Goal: Task Accomplishment & Management: Manage account settings

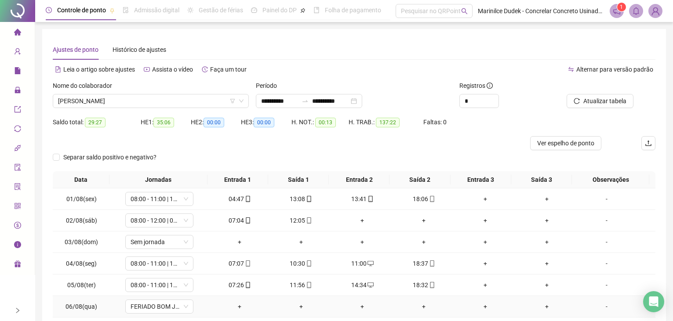
scroll to position [89, 0]
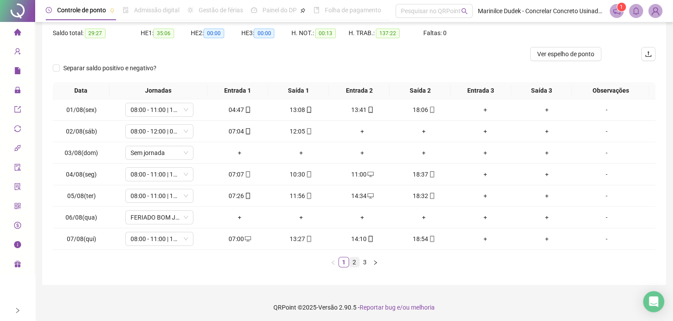
click at [356, 259] on link "2" at bounding box center [354, 262] width 10 height 10
click at [424, 267] on div "Data Jornadas Entrada 1 Saída 1 Entrada 2 Saída 2 Entrada 3 Saída 3 Observações…" at bounding box center [354, 178] width 602 height 192
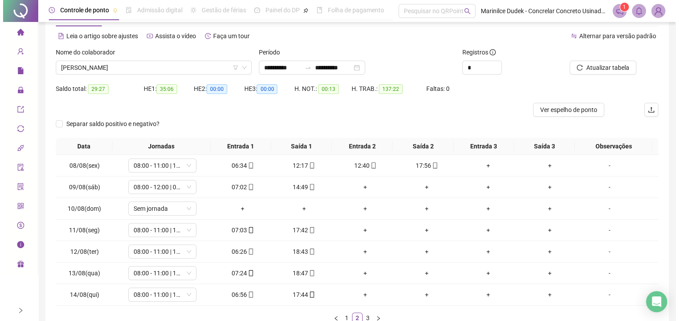
scroll to position [0, 0]
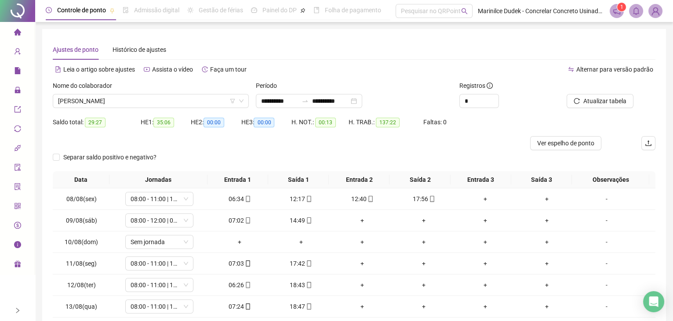
click at [467, 51] on div "Ajustes de ponto Histórico de ajustes" at bounding box center [354, 50] width 602 height 20
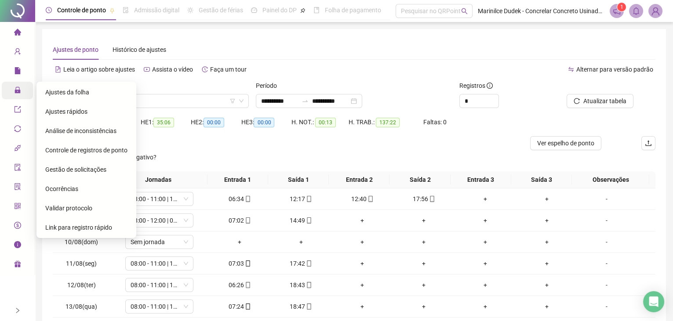
click at [17, 92] on icon "lock" at bounding box center [18, 90] width 6 height 6
click at [53, 95] on span "Ajustes da folha" at bounding box center [67, 92] width 44 height 7
click at [67, 91] on span "Ajustes da folha" at bounding box center [67, 92] width 44 height 7
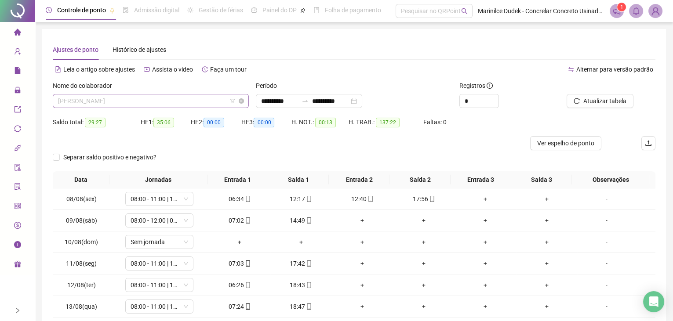
click at [151, 102] on span "[PERSON_NAME]" at bounding box center [150, 100] width 185 height 13
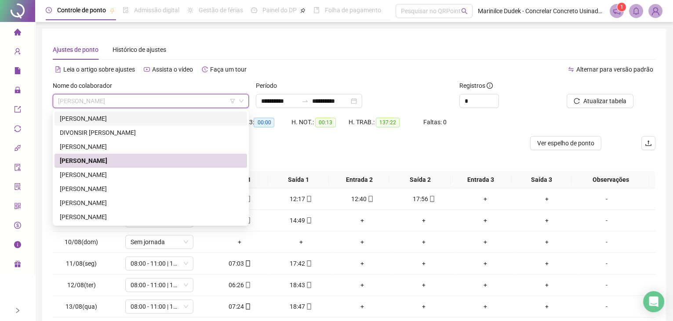
click at [138, 121] on div "[PERSON_NAME]" at bounding box center [151, 119] width 182 height 10
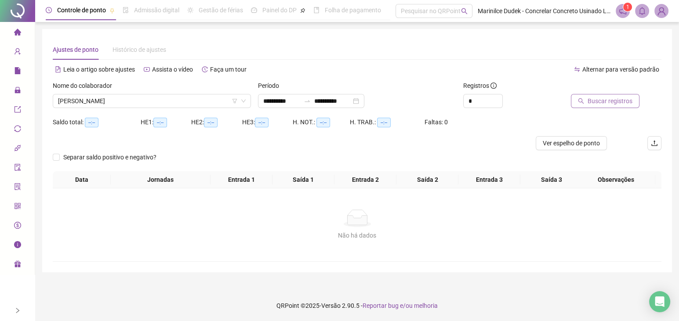
drag, startPoint x: 622, startPoint y: 110, endPoint x: 623, endPoint y: 105, distance: 5.3
click at [623, 109] on div "Buscar registros" at bounding box center [613, 98] width 103 height 34
click at [623, 103] on span "Buscar registros" at bounding box center [609, 101] width 45 height 10
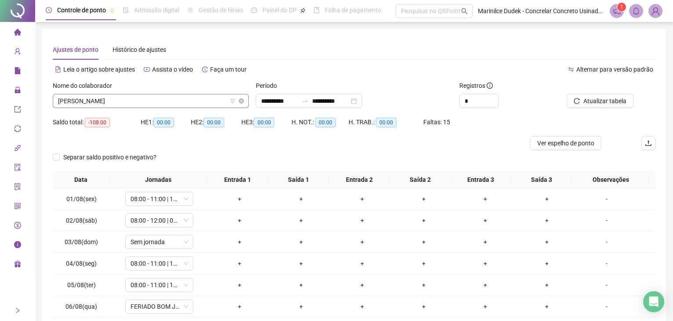
click at [144, 99] on span "[PERSON_NAME]" at bounding box center [150, 100] width 185 height 13
click at [236, 44] on div "Ajustes de ponto Histórico de ajustes" at bounding box center [354, 50] width 602 height 20
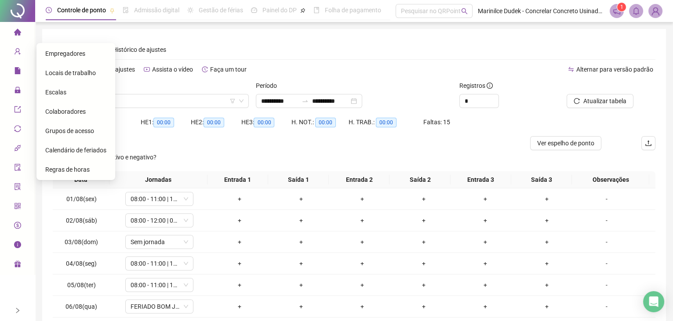
click at [65, 111] on span "Colaboradores" at bounding box center [65, 111] width 40 height 7
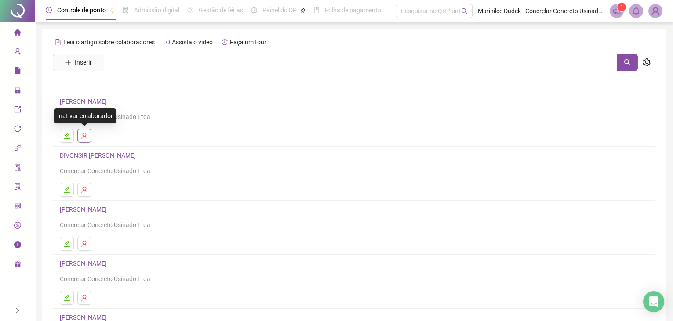
click at [85, 136] on icon "user-delete" at bounding box center [84, 136] width 6 height 6
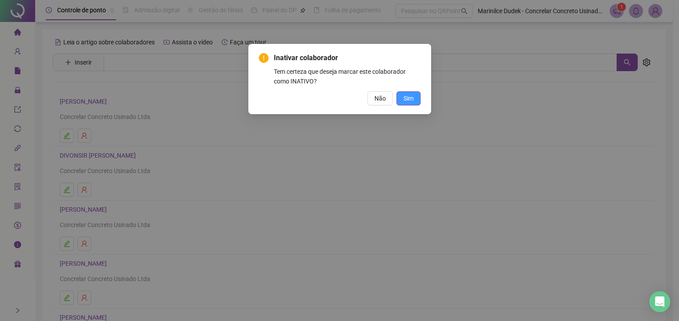
click at [411, 95] on span "Sim" at bounding box center [408, 99] width 10 height 10
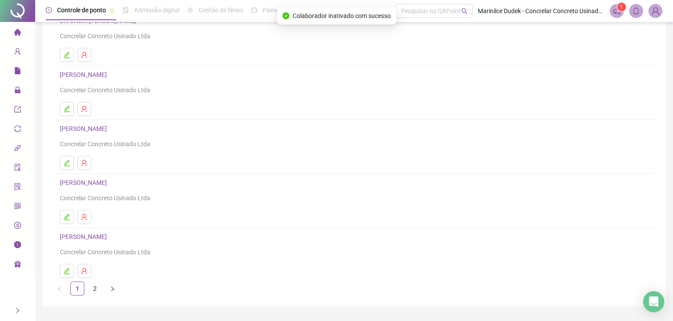
scroll to position [102, 0]
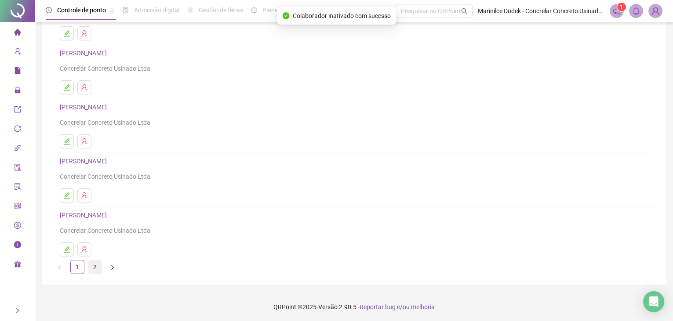
click at [94, 266] on link "2" at bounding box center [94, 267] width 13 height 13
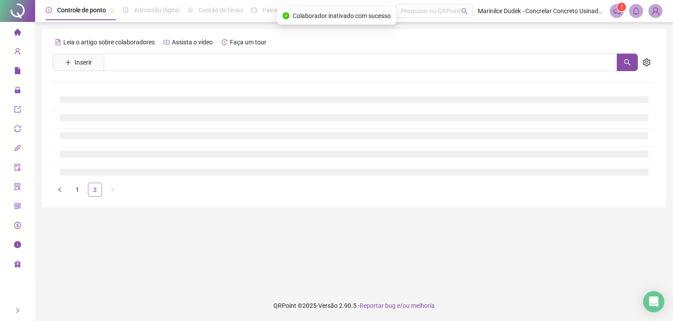
scroll to position [0, 0]
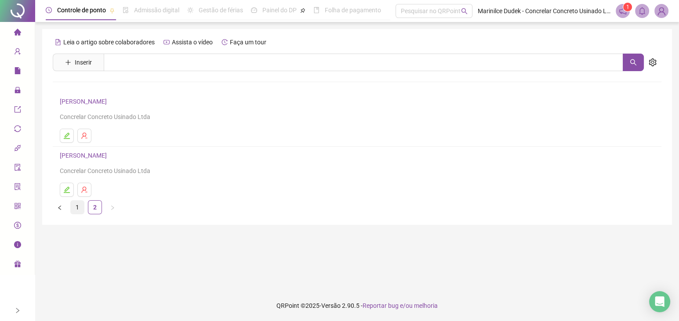
click at [80, 207] on link "1" at bounding box center [77, 207] width 13 height 13
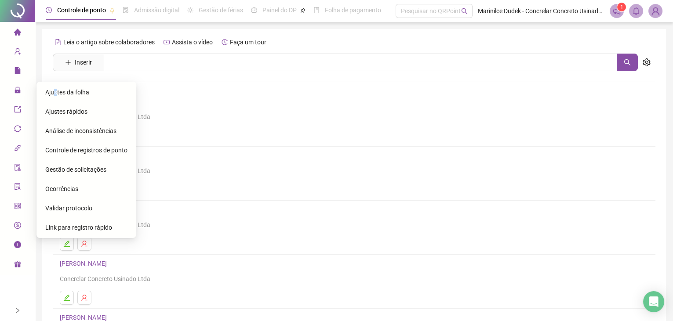
click at [55, 89] on span "Ajustes da folha" at bounding box center [67, 92] width 44 height 7
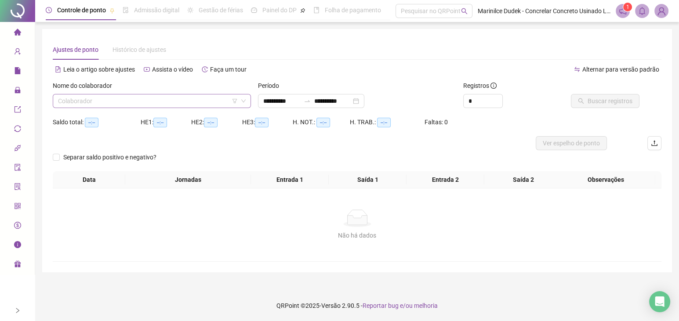
drag, startPoint x: 55, startPoint y: 89, endPoint x: 104, endPoint y: 101, distance: 49.7
click at [104, 101] on input "search" at bounding box center [148, 100] width 180 height 13
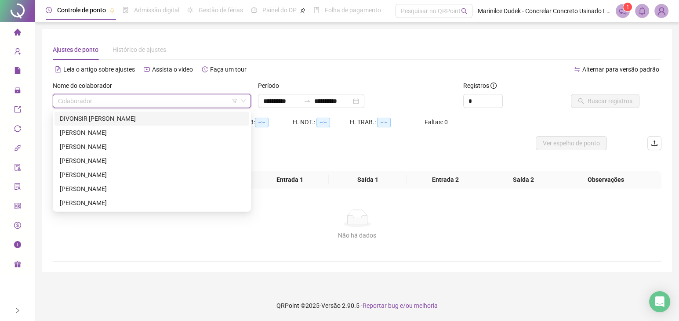
click at [241, 48] on div "Ajustes de ponto Histórico de ajustes" at bounding box center [357, 50] width 609 height 20
